Goal: Task Accomplishment & Management: Manage account settings

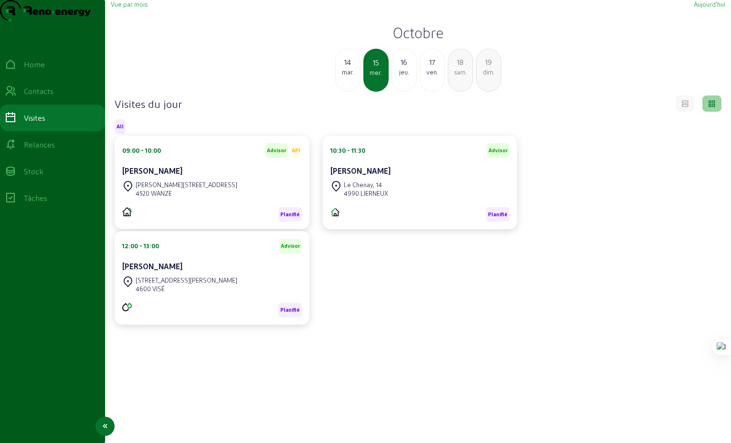
click at [47, 150] on div "Relances" at bounding box center [39, 144] width 31 height 11
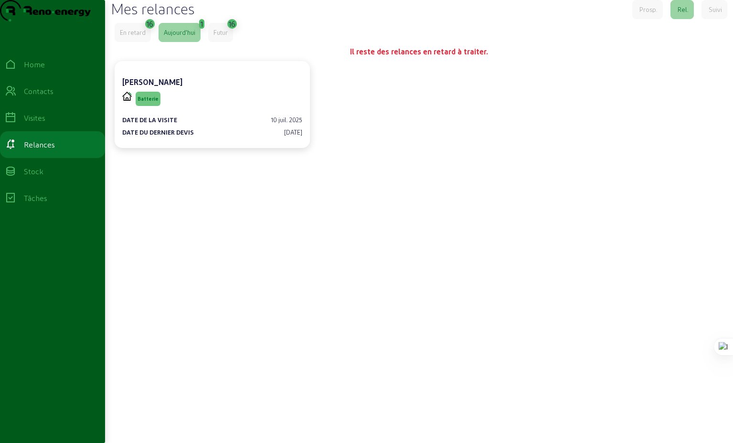
click at [137, 37] on div "En retard" at bounding box center [133, 32] width 26 height 9
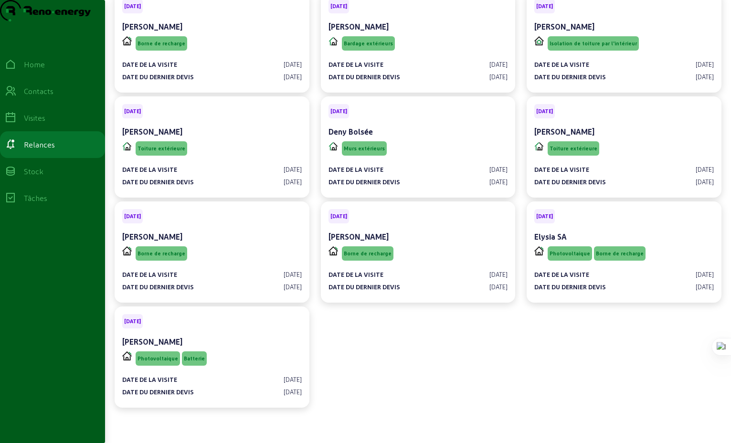
scroll to position [270, 0]
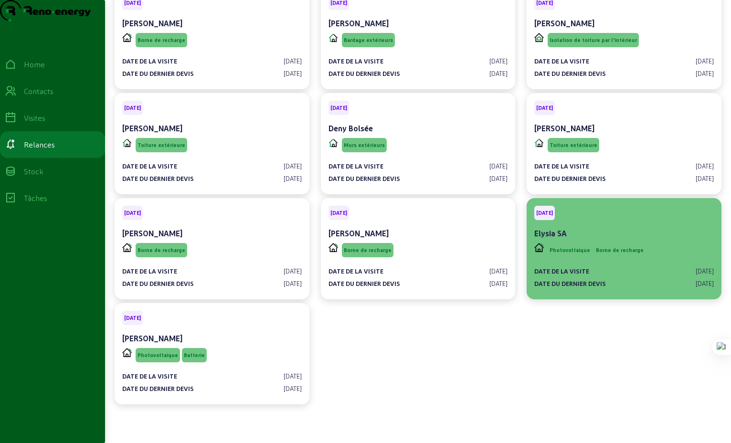
click at [622, 239] on div "Elysia SA" at bounding box center [624, 233] width 180 height 11
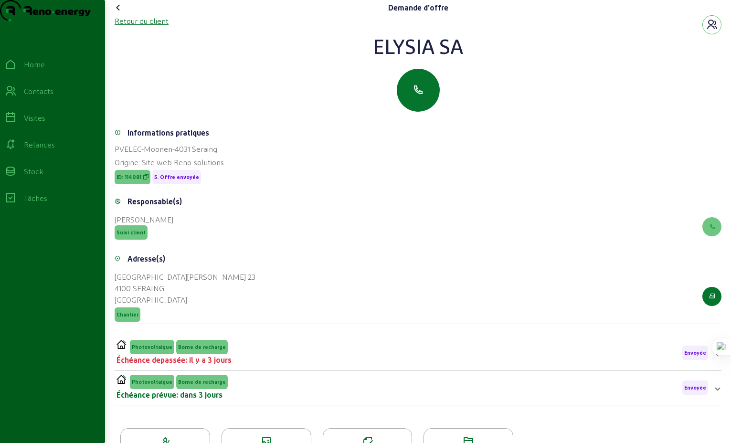
click at [129, 27] on div "Retour du client" at bounding box center [142, 20] width 54 height 11
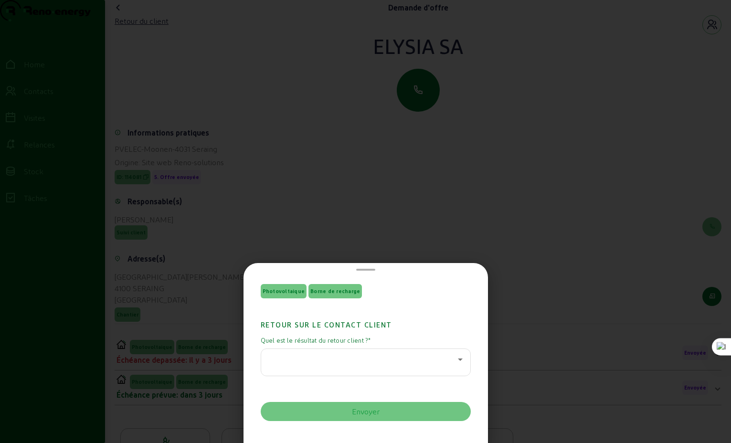
click at [459, 361] on icon at bounding box center [460, 359] width 11 height 11
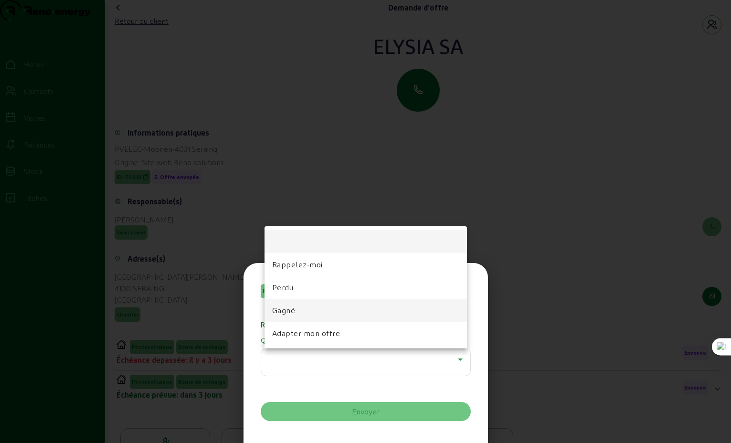
click at [294, 311] on span "Gagné" at bounding box center [283, 310] width 23 height 11
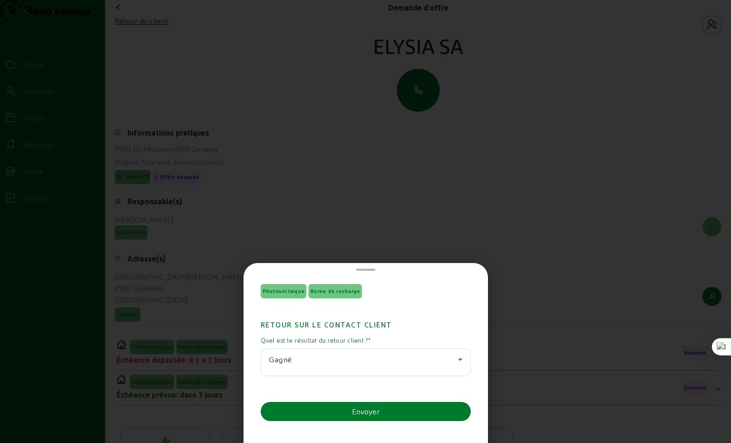
click at [370, 411] on div "Envoyer" at bounding box center [366, 411] width 28 height 11
click at [473, 178] on div at bounding box center [365, 221] width 731 height 443
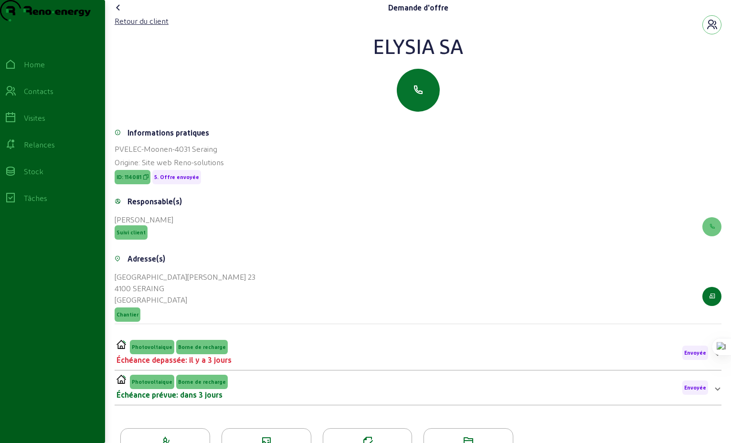
click at [120, 13] on icon at bounding box center [118, 7] width 11 height 11
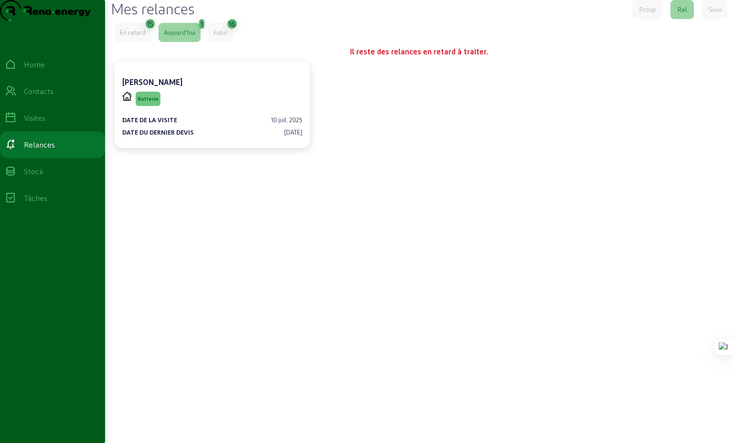
click at [133, 37] on div "En retard" at bounding box center [133, 32] width 26 height 9
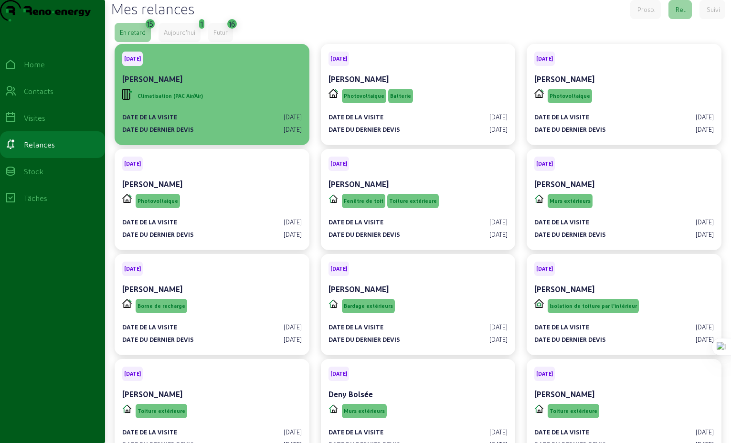
click at [222, 87] on div "[PERSON_NAME]" at bounding box center [212, 80] width 180 height 13
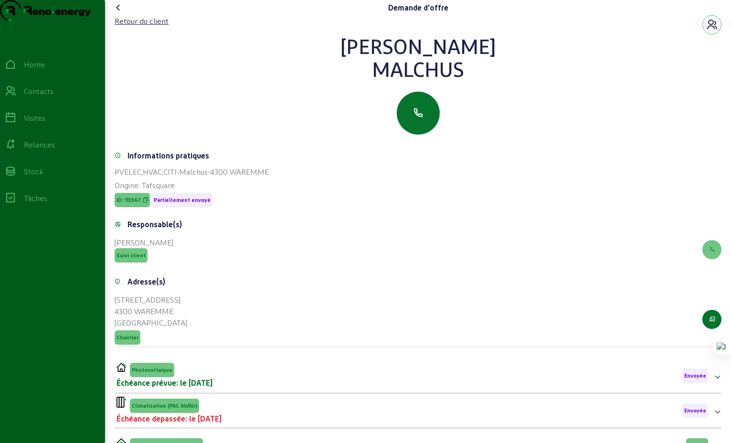
click at [121, 13] on icon at bounding box center [118, 7] width 11 height 11
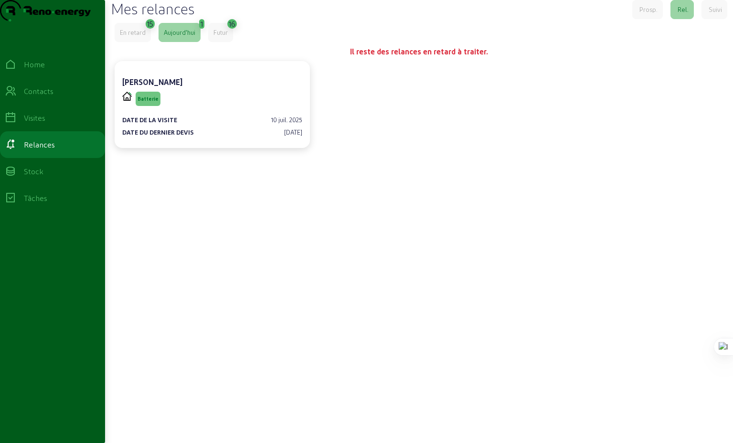
click at [132, 42] on div "En retard" at bounding box center [133, 32] width 36 height 19
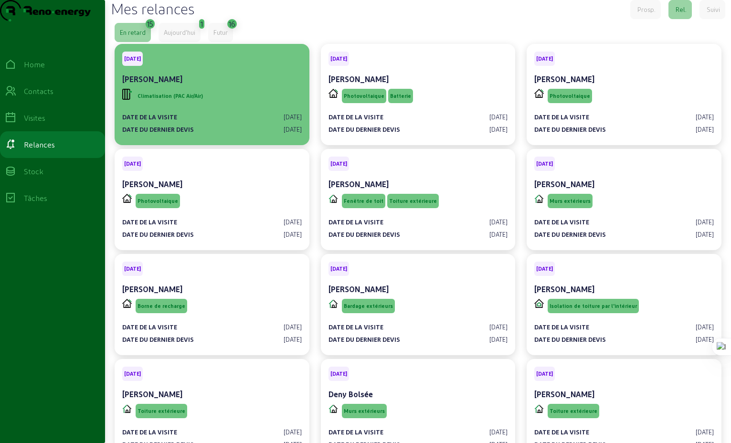
click at [179, 85] on div "[PERSON_NAME]" at bounding box center [212, 79] width 180 height 11
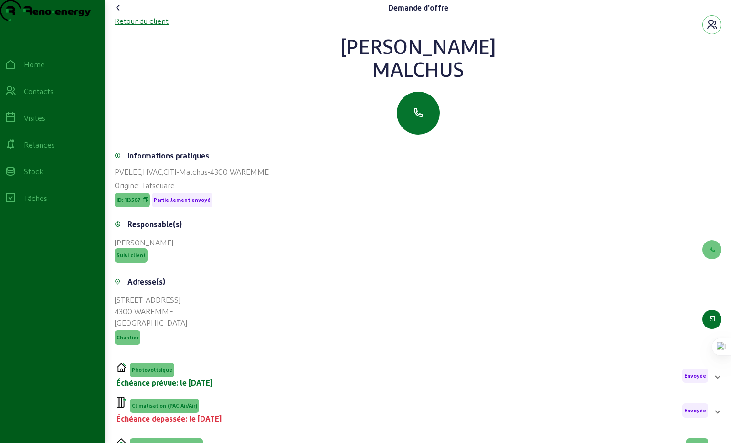
click at [138, 27] on div "Retour du client" at bounding box center [142, 20] width 54 height 11
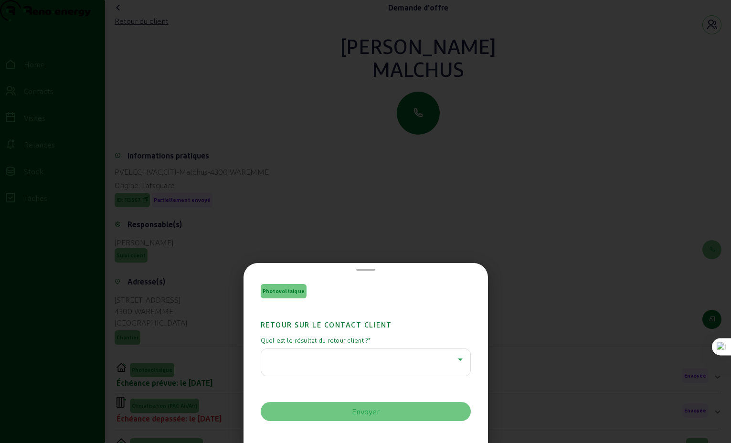
click at [457, 362] on icon at bounding box center [460, 359] width 11 height 11
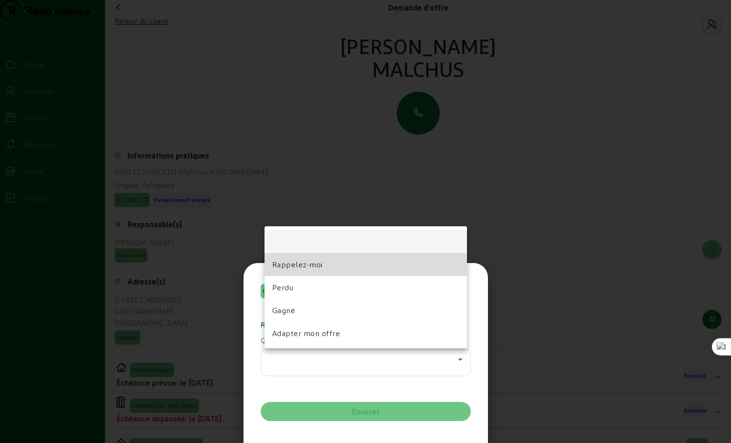
click at [309, 270] on mat-option "Rappelez-moi" at bounding box center [366, 264] width 202 height 23
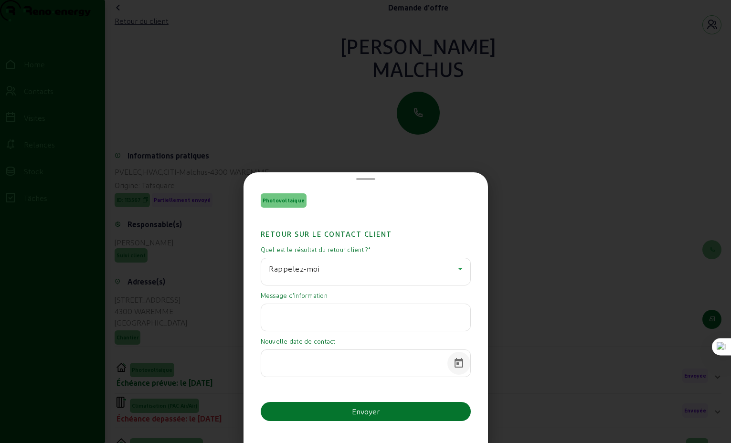
click at [454, 363] on span "Open calendar" at bounding box center [458, 363] width 23 height 23
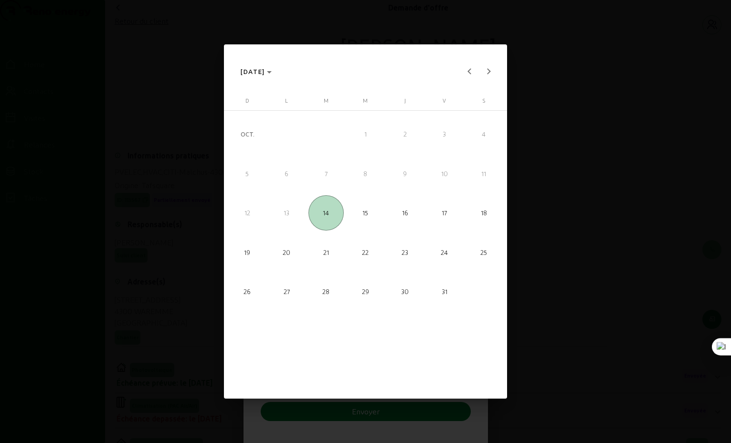
click at [286, 295] on span "27" at bounding box center [286, 291] width 35 height 35
type input "[DATE]"
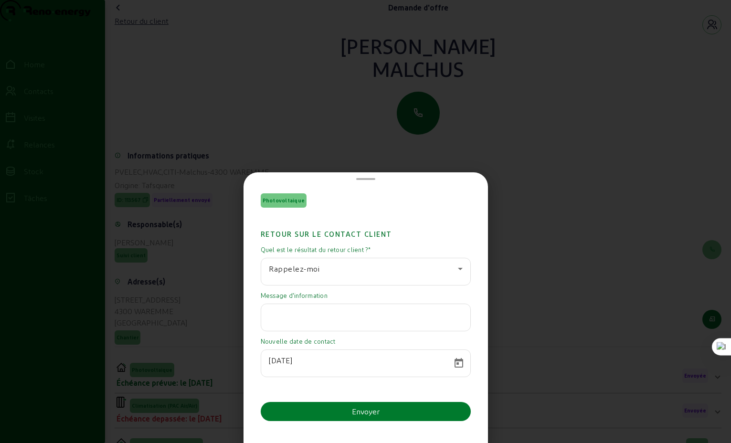
click at [364, 411] on div "Envoyer" at bounding box center [366, 411] width 28 height 11
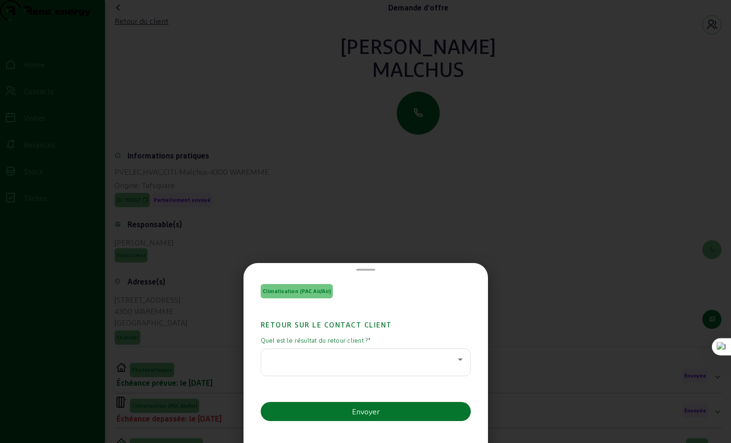
click at [319, 205] on div at bounding box center [365, 221] width 731 height 443
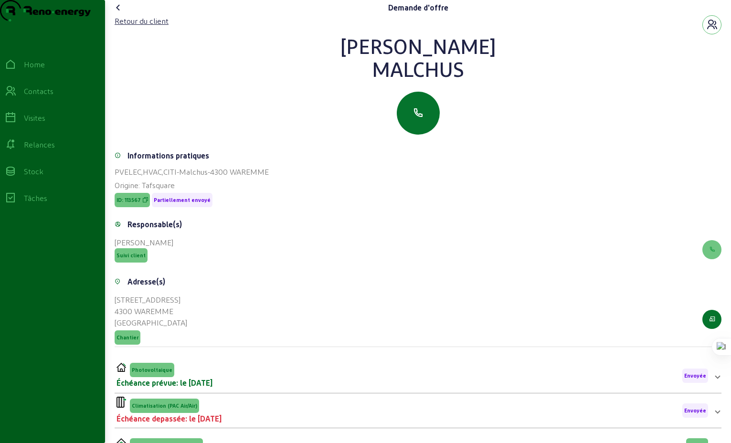
click at [121, 13] on icon at bounding box center [118, 7] width 11 height 11
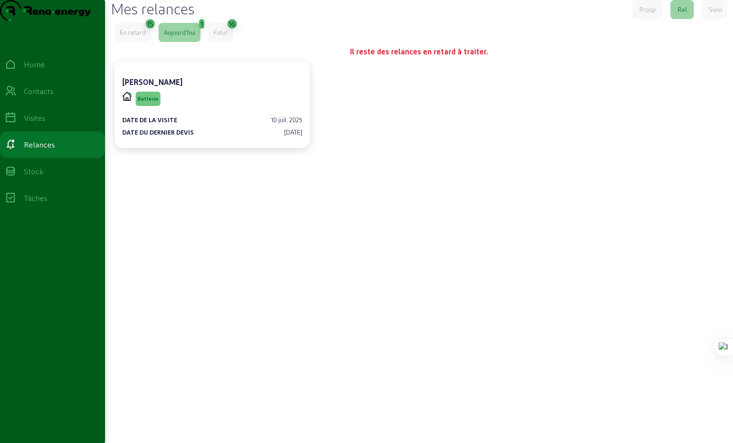
click at [136, 37] on div "En retard" at bounding box center [133, 32] width 26 height 9
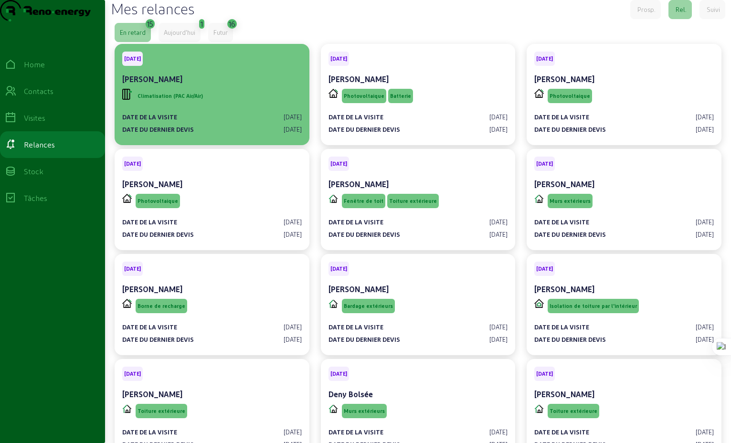
click at [203, 85] on div "[PERSON_NAME]" at bounding box center [212, 79] width 180 height 11
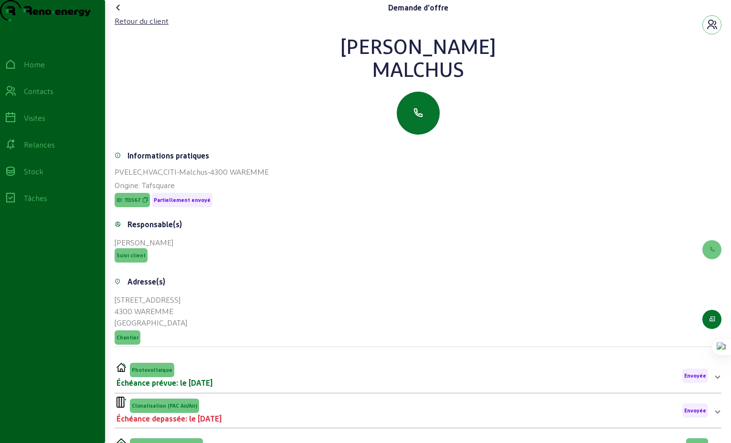
click at [119, 13] on icon at bounding box center [118, 7] width 11 height 11
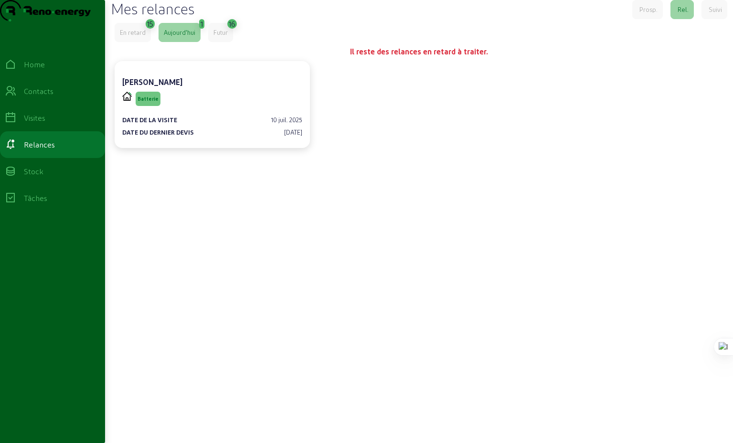
click at [139, 37] on div "En retard" at bounding box center [133, 32] width 26 height 9
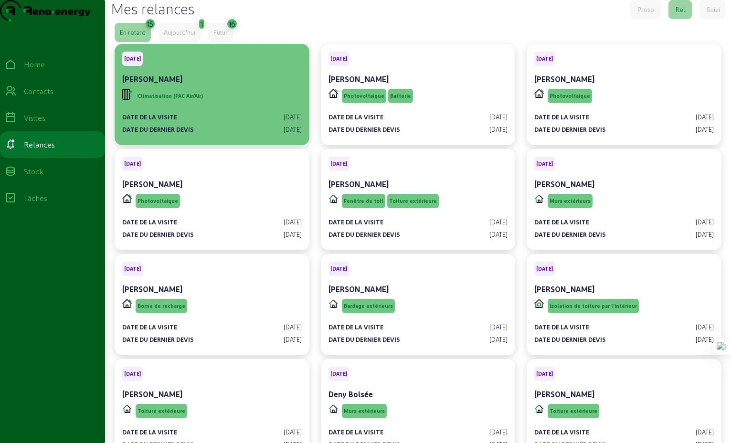
click at [170, 85] on div "[PERSON_NAME]" at bounding box center [212, 79] width 180 height 11
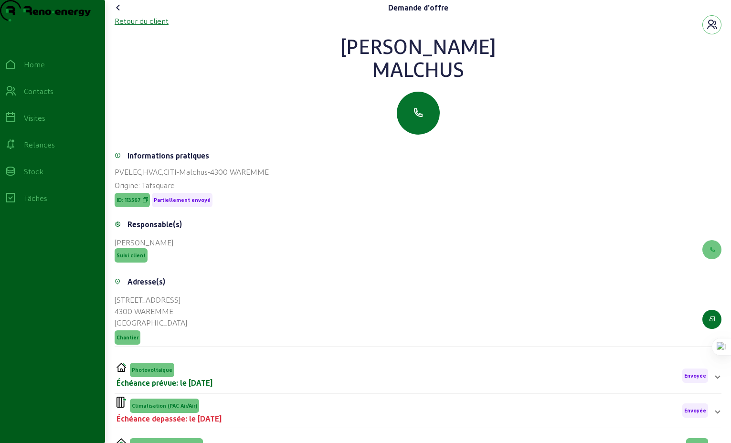
click at [137, 27] on div "Retour du client" at bounding box center [142, 20] width 54 height 11
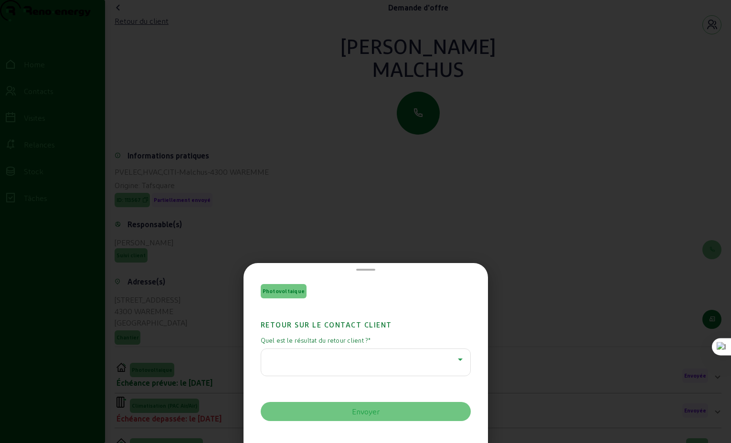
click at [457, 361] on icon at bounding box center [460, 359] width 11 height 11
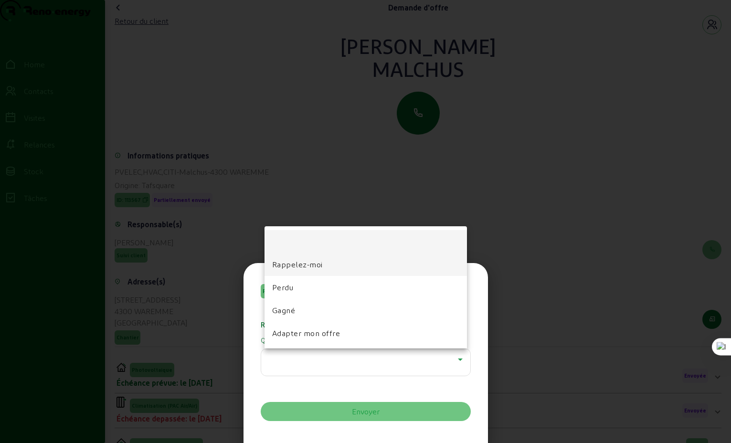
click at [301, 270] on span "Rappelez-moi" at bounding box center [297, 264] width 51 height 11
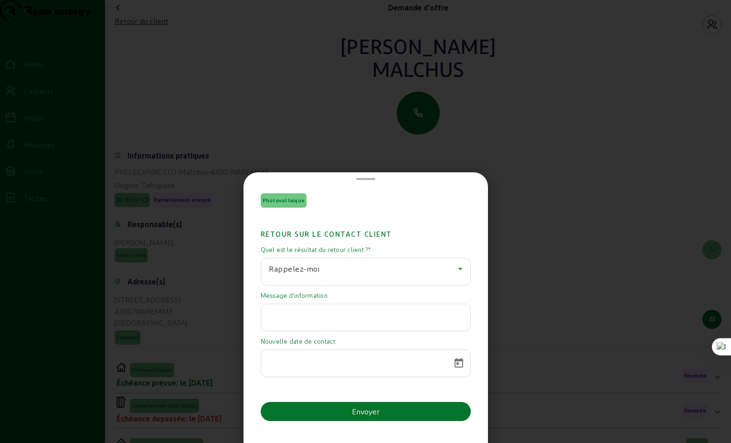
click at [381, 319] on input "text" at bounding box center [366, 314] width 194 height 11
type input "Analyse les offres"
click at [351, 365] on input at bounding box center [357, 360] width 177 height 11
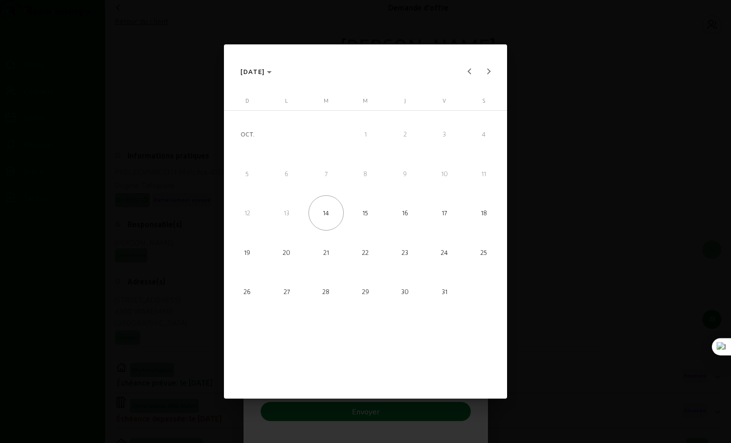
click at [291, 290] on span "27" at bounding box center [286, 291] width 35 height 35
type input "[DATE]"
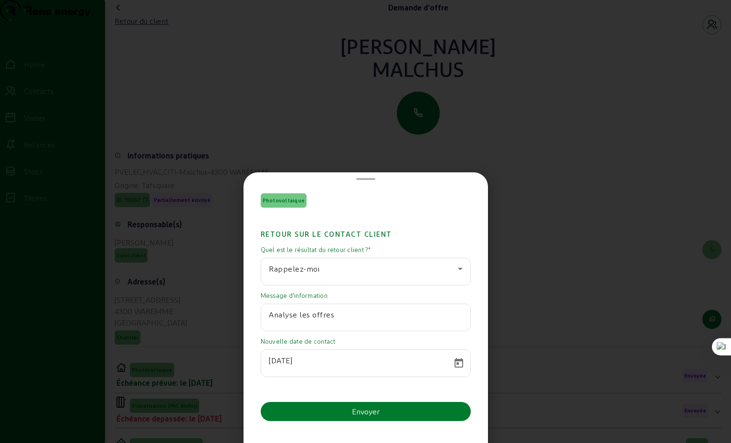
click at [367, 412] on div "Envoyer" at bounding box center [366, 411] width 28 height 11
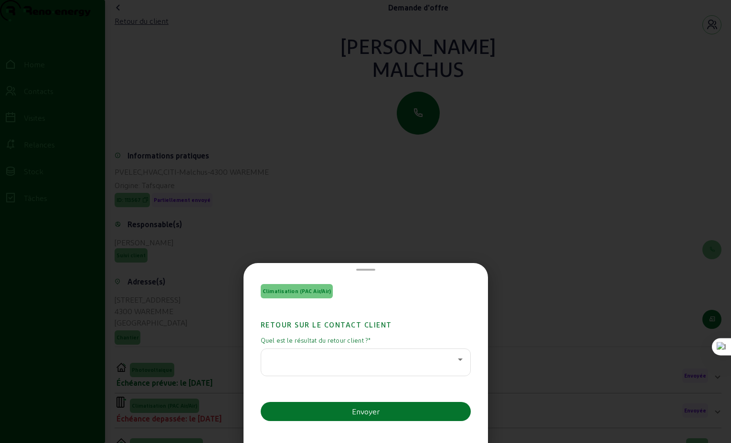
click at [527, 228] on div at bounding box center [365, 221] width 731 height 443
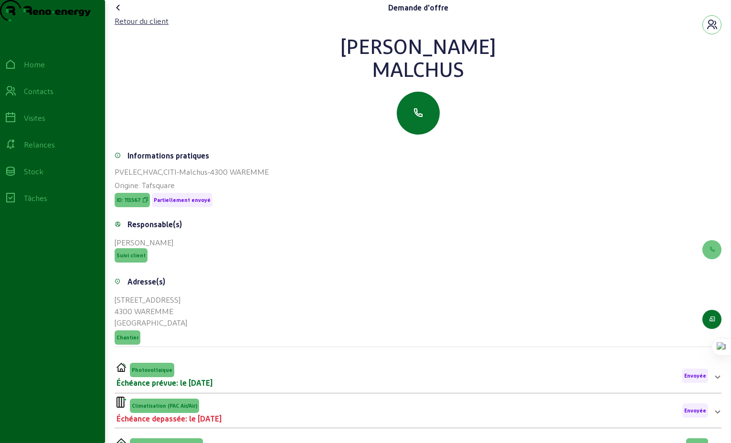
click at [121, 13] on icon at bounding box center [118, 7] width 11 height 11
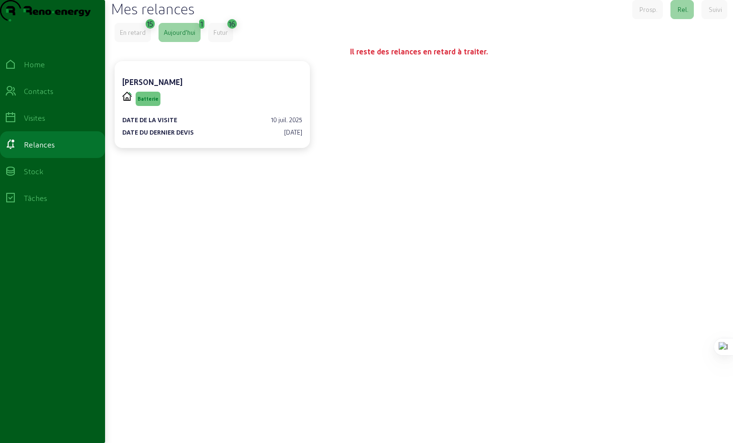
click at [137, 37] on div "En retard" at bounding box center [133, 32] width 26 height 9
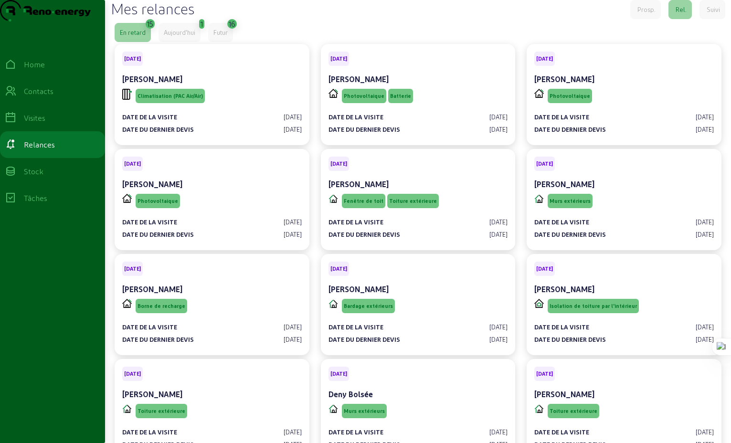
click at [182, 37] on div "Aujourd'hui" at bounding box center [180, 32] width 32 height 9
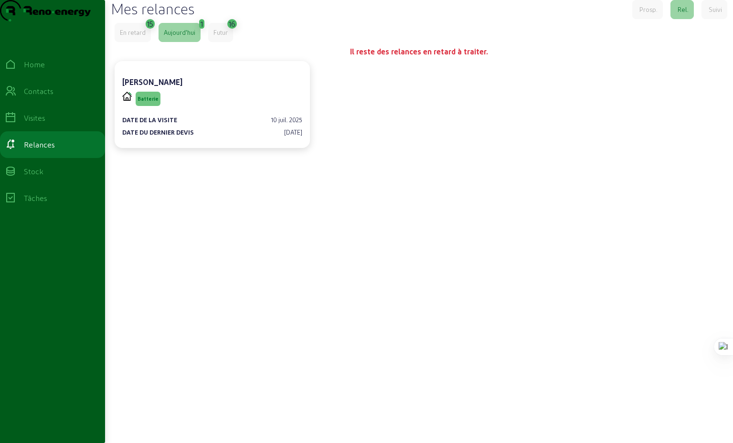
click at [226, 37] on div "Futur" at bounding box center [220, 32] width 14 height 9
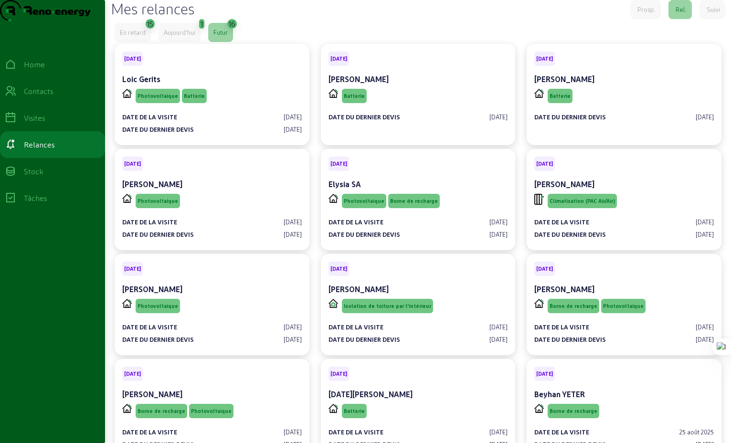
click at [710, 14] on div "Suivi" at bounding box center [713, 9] width 13 height 9
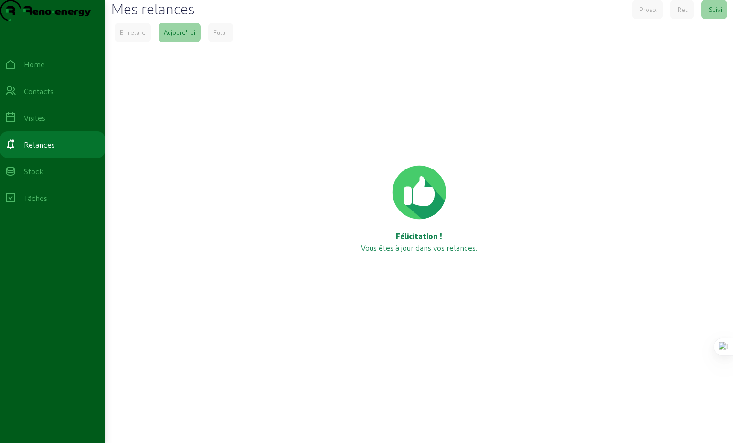
click at [644, 14] on div "Prosp." at bounding box center [648, 9] width 18 height 9
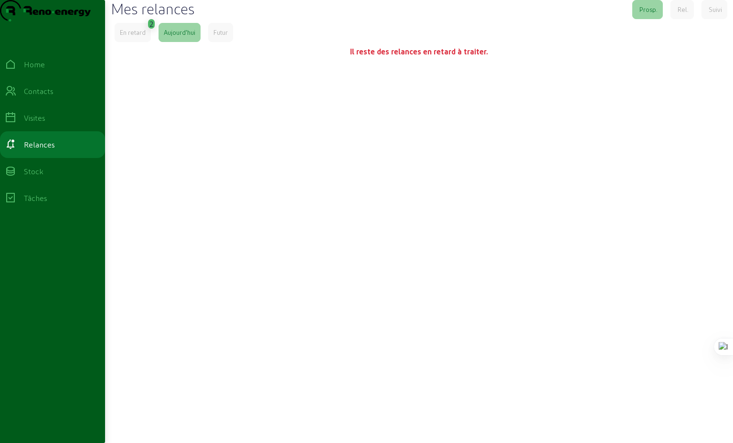
click at [137, 37] on div "En retard" at bounding box center [133, 32] width 26 height 9
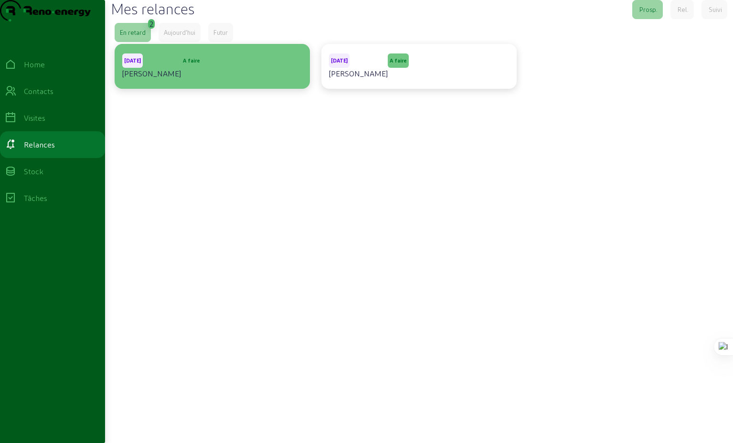
click at [197, 81] on div "[DATE] [PERSON_NAME] A faire" at bounding box center [212, 67] width 180 height 30
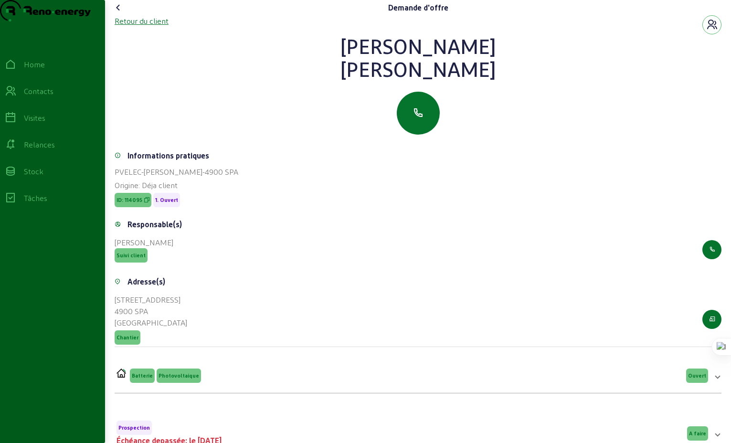
click at [145, 27] on div "Retour du client" at bounding box center [142, 20] width 54 height 11
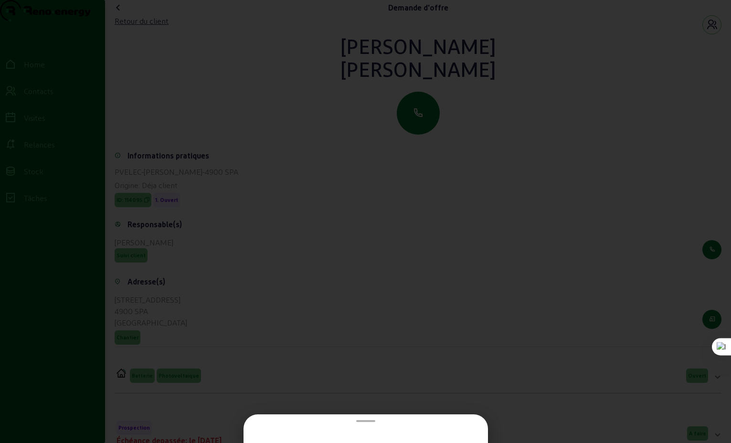
click at [367, 418] on div at bounding box center [365, 422] width 229 height 8
click at [367, 420] on span at bounding box center [365, 421] width 19 height 2
click at [339, 233] on div at bounding box center [365, 221] width 731 height 443
